Goal: Information Seeking & Learning: Learn about a topic

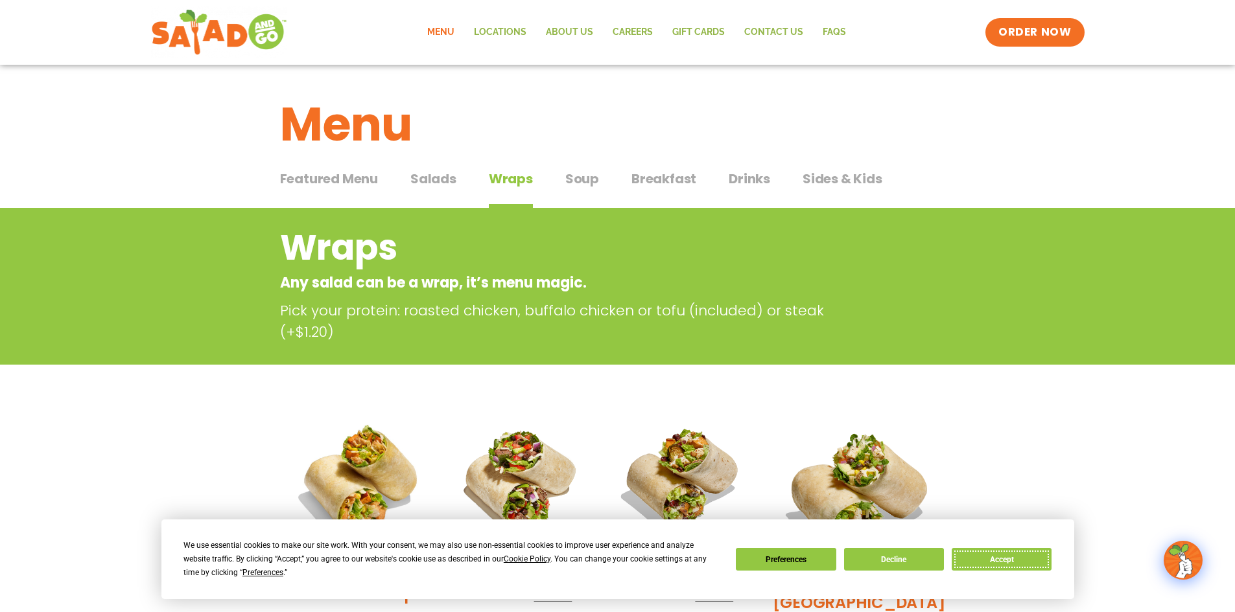
click at [1007, 557] on button "Accept" at bounding box center [1001, 559] width 100 height 23
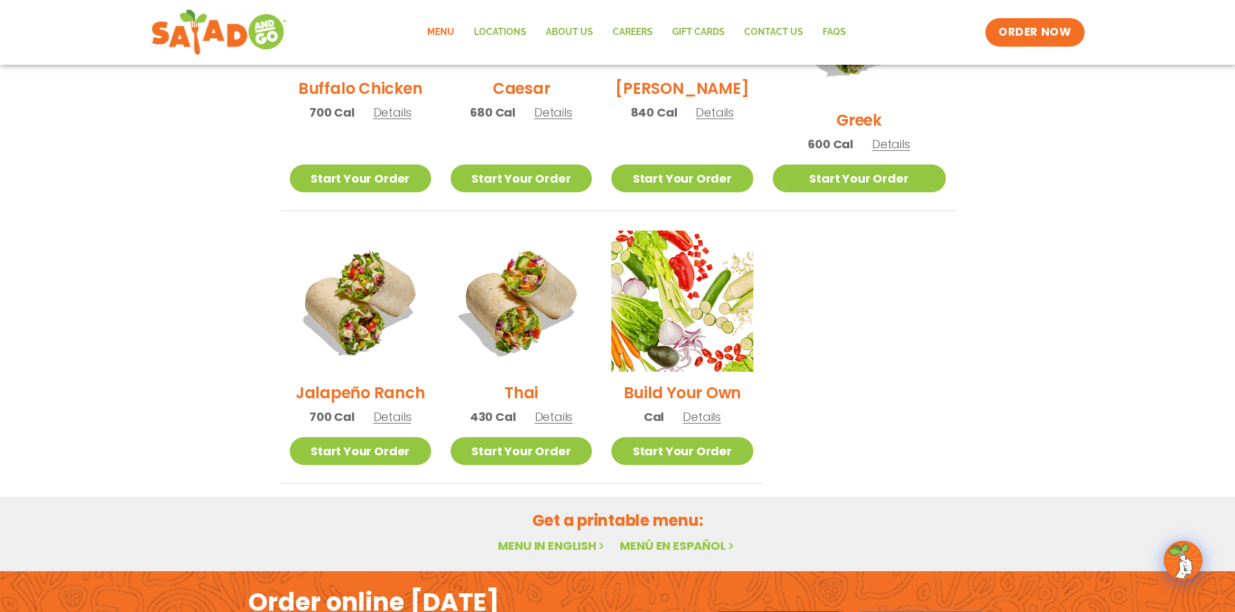
scroll to position [907, 0]
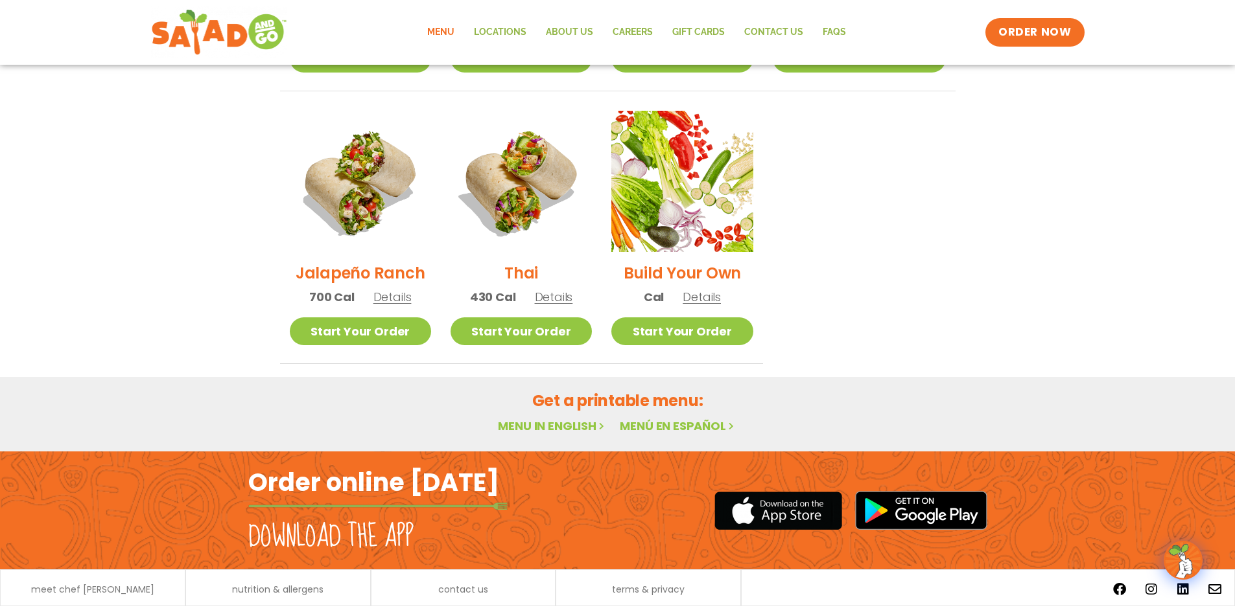
click at [669, 418] on link "Menú en español" at bounding box center [678, 426] width 117 height 16
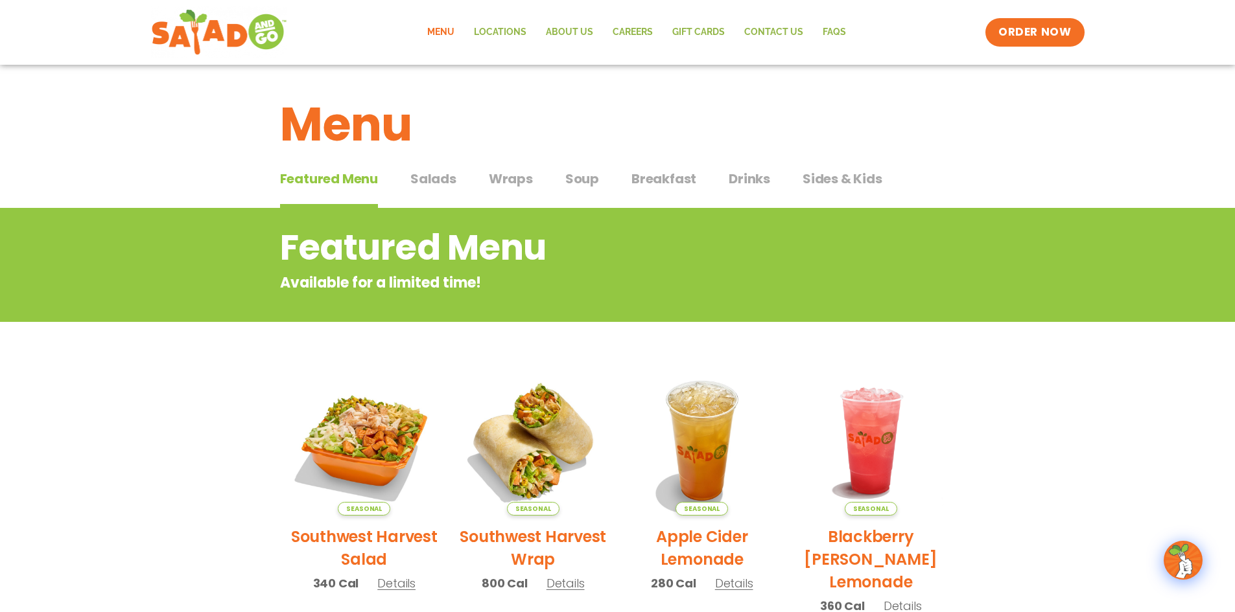
click at [430, 176] on span "Salads" at bounding box center [433, 178] width 46 height 19
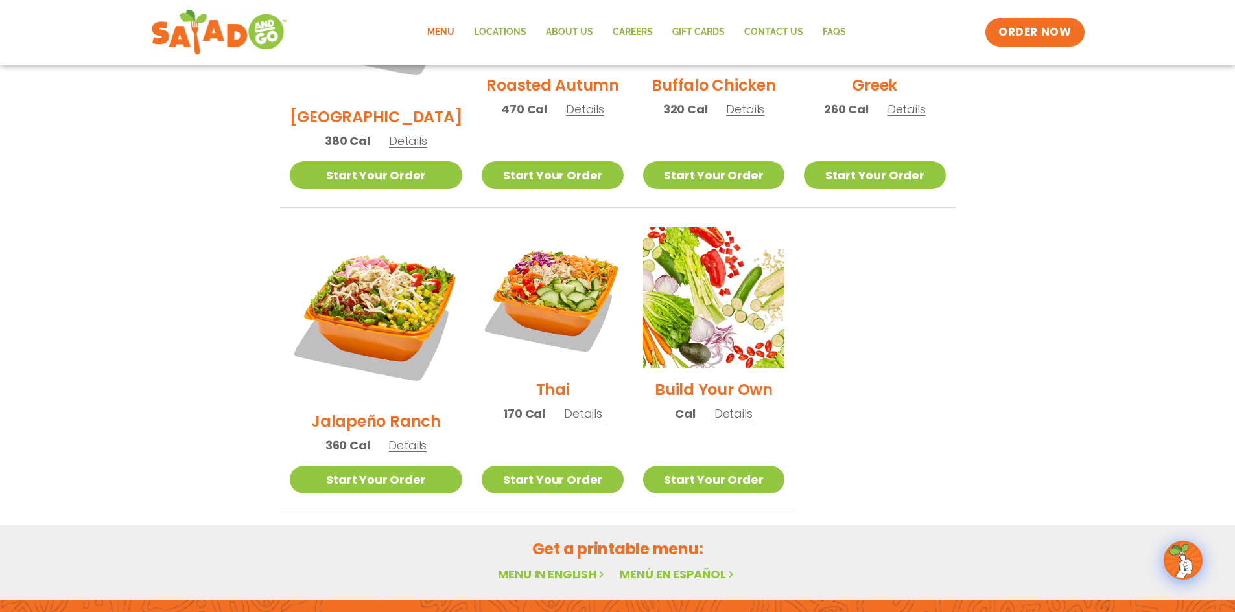
scroll to position [950, 0]
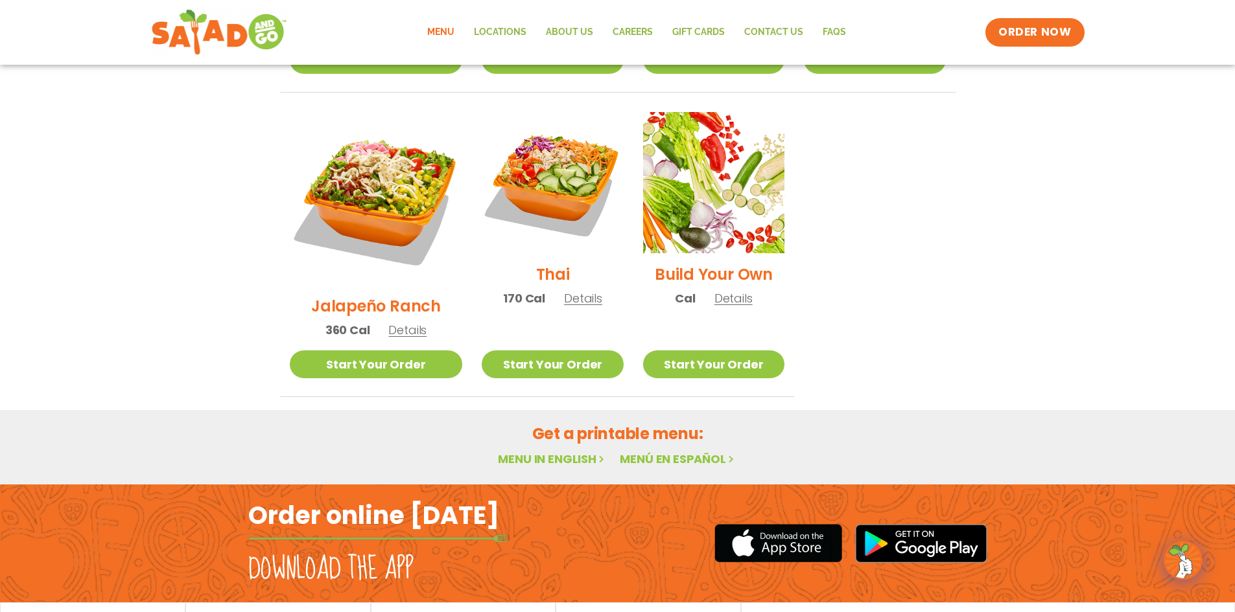
click at [661, 451] on link "Menú en español" at bounding box center [678, 459] width 117 height 16
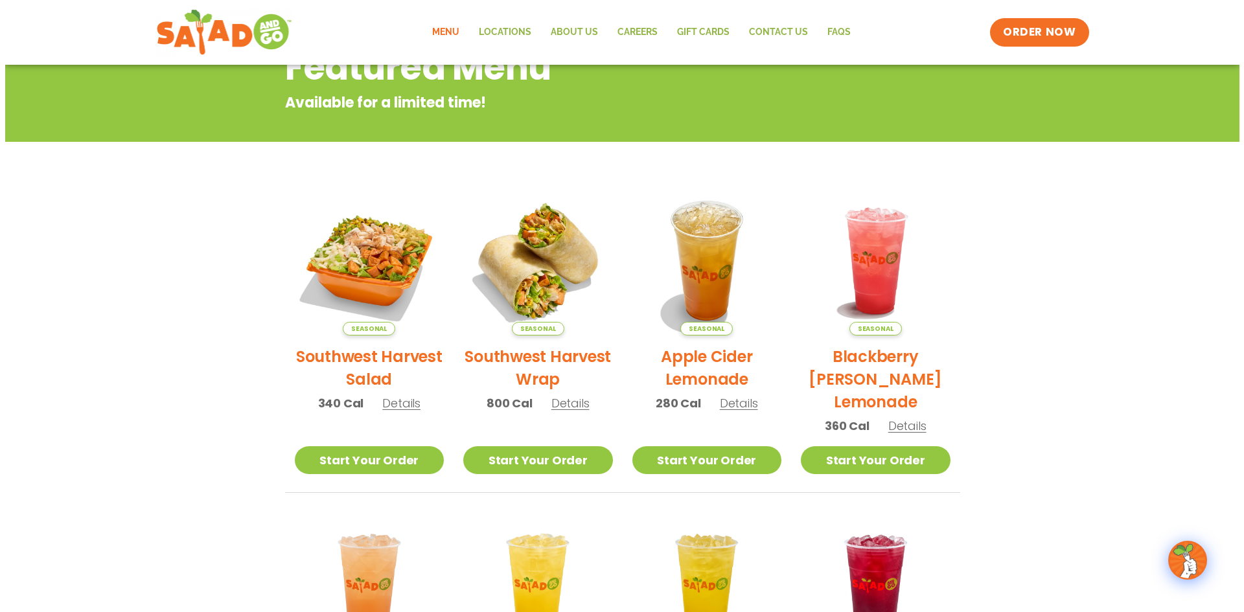
scroll to position [194, 0]
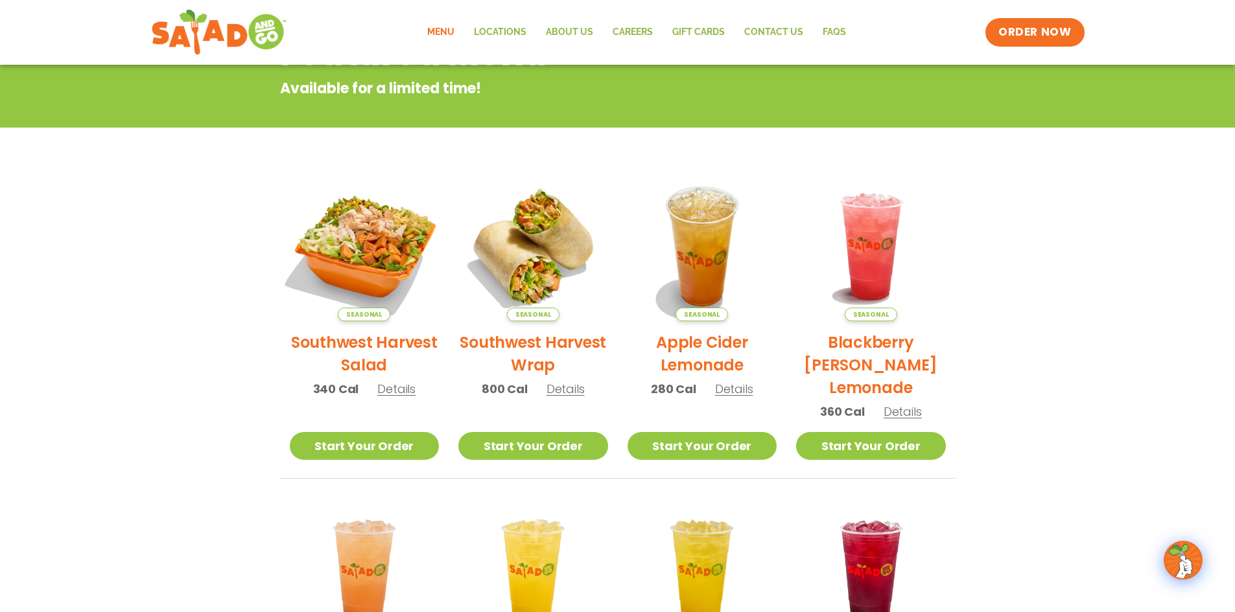
click at [377, 259] on img at bounding box center [364, 247] width 176 height 176
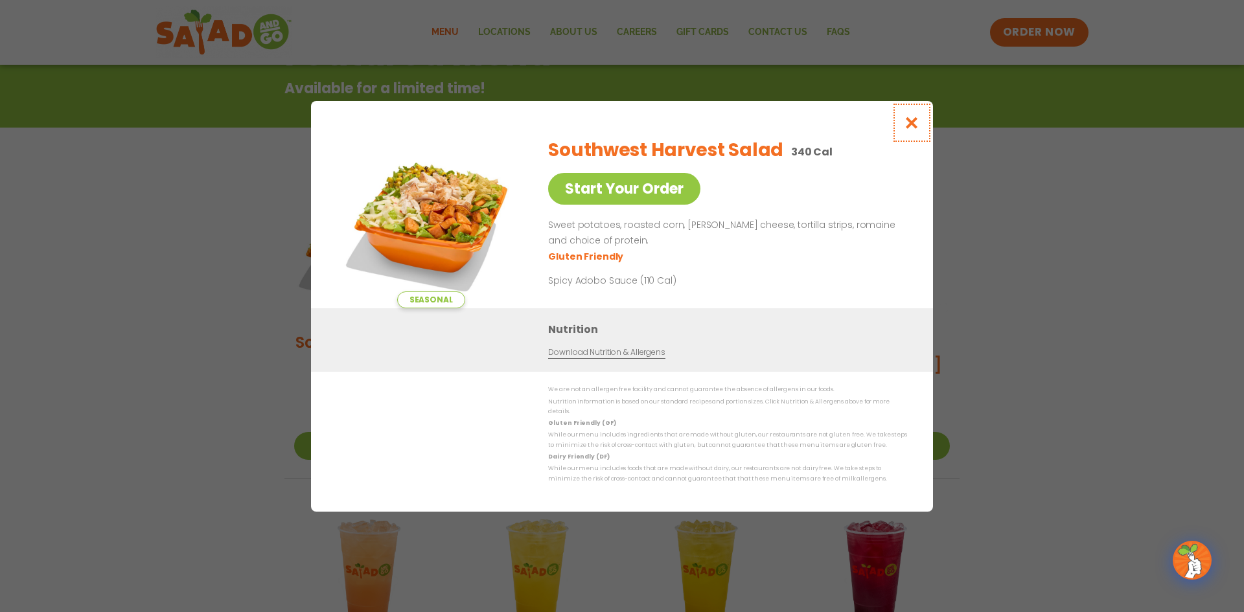
click at [914, 126] on icon "Close modal" at bounding box center [912, 123] width 16 height 14
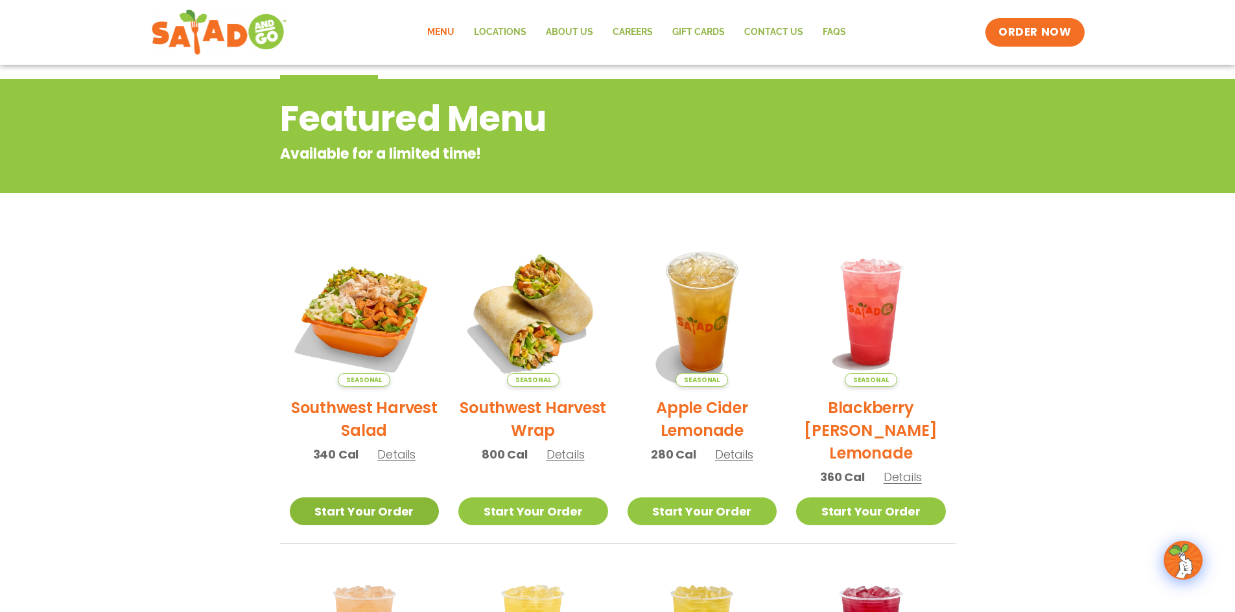
scroll to position [0, 0]
